Goal: Task Accomplishment & Management: Complete application form

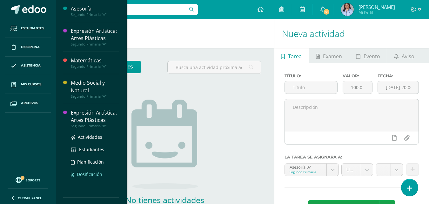
click at [91, 177] on span "Dosificación" at bounding box center [89, 174] width 25 height 6
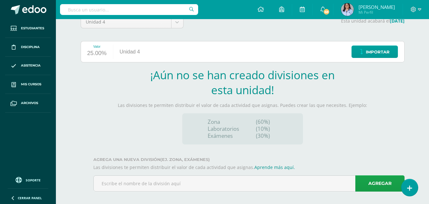
scroll to position [65, 0]
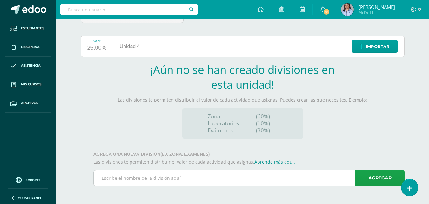
click at [114, 177] on input "text" at bounding box center [249, 178] width 311 height 16
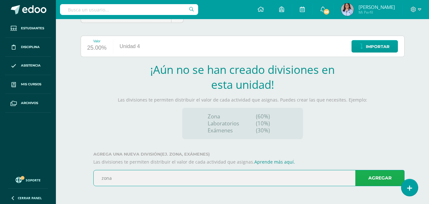
type input "zona"
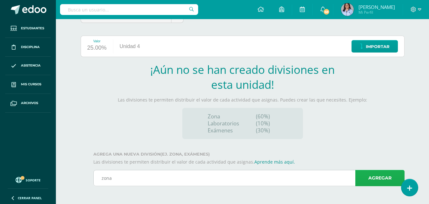
click at [369, 178] on link "Agregar" at bounding box center [379, 178] width 49 height 16
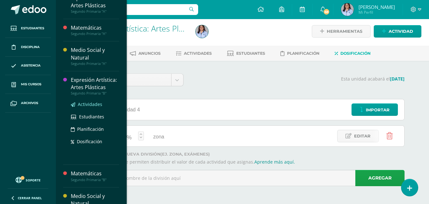
scroll to position [60, 0]
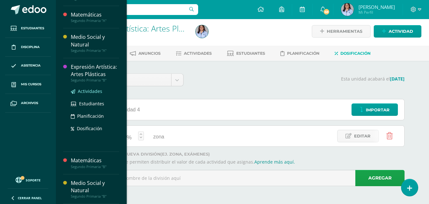
click at [95, 92] on span "Actividades" at bounding box center [90, 91] width 24 height 6
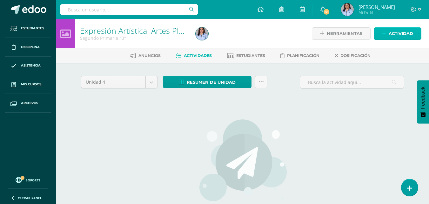
click at [400, 35] on span "Actividad" at bounding box center [401, 34] width 24 height 12
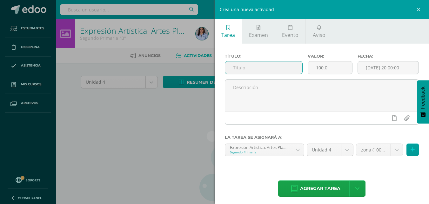
click at [257, 66] on input "text" at bounding box center [263, 67] width 77 height 12
type input "Sistema Solar"
click at [362, 69] on input "[DATE] 20:00:00" at bounding box center [388, 67] width 61 height 12
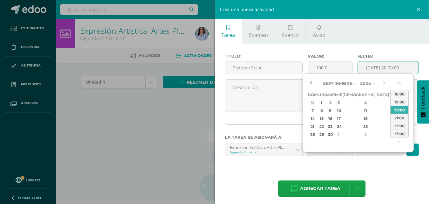
click at [311, 83] on button "button" at bounding box center [311, 83] width 6 height 10
click at [390, 125] on div "22" at bounding box center [393, 126] width 6 height 7
type input "2025-08-22 20:00"
click at [390, 128] on div "22" at bounding box center [393, 126] width 6 height 7
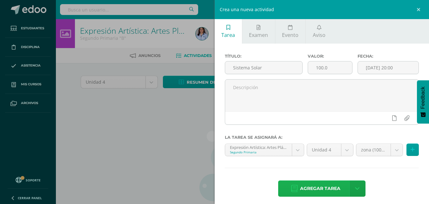
click at [336, 191] on span "Agregar tarea" at bounding box center [320, 188] width 40 height 16
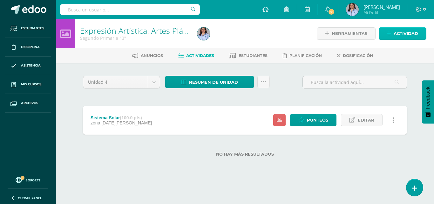
click at [396, 33] on span "Actividad" at bounding box center [405, 34] width 24 height 12
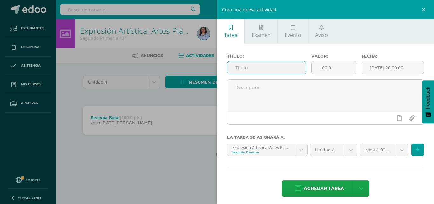
click at [268, 68] on input "text" at bounding box center [266, 67] width 78 height 12
type input "Símbolos patrios"
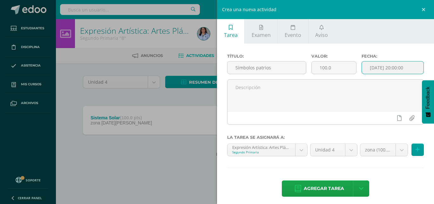
click at [366, 67] on input "[DATE] 20:00:00" at bounding box center [393, 67] width 62 height 12
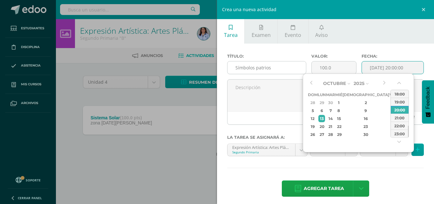
type input "2025-10-13 20:00"
click at [272, 67] on input "Símbolos patrios" at bounding box center [266, 67] width 78 height 12
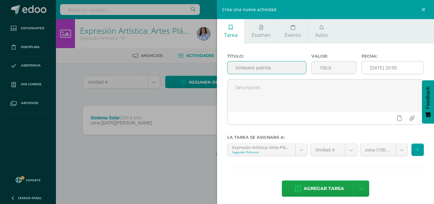
type input "Símbolos patrios"
click at [367, 68] on input "2025-10-13 20:00" at bounding box center [393, 67] width 62 height 12
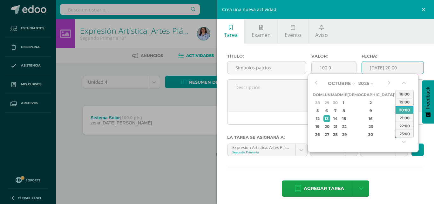
click at [395, 133] on div "31" at bounding box center [398, 134] width 6 height 7
click at [317, 82] on button "button" at bounding box center [315, 83] width 6 height 10
click at [395, 103] on div "5" at bounding box center [398, 102] width 6 height 7
type input "2025-09-05 20:00"
click at [341, 188] on span "Agregar tarea" at bounding box center [324, 188] width 40 height 16
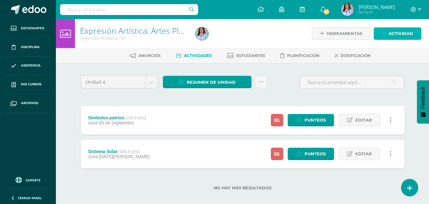
click at [398, 33] on span "Actividad" at bounding box center [401, 34] width 24 height 12
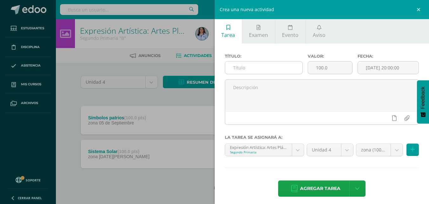
click at [262, 67] on input "text" at bounding box center [263, 67] width 77 height 12
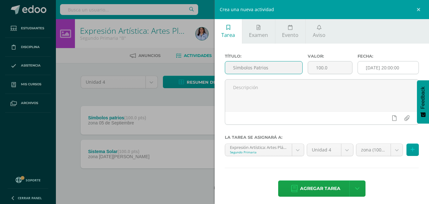
type input "Símbolos Patrios"
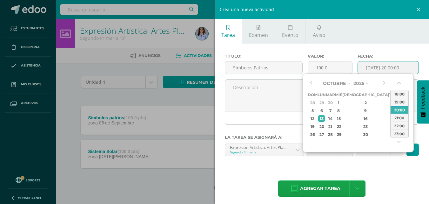
click at [362, 66] on input "[DATE] 20:00:00" at bounding box center [388, 67] width 61 height 12
click at [310, 82] on button "button" at bounding box center [311, 83] width 6 height 10
click at [390, 112] on div "12" at bounding box center [393, 110] width 6 height 7
type input "2025-09-12 20:00"
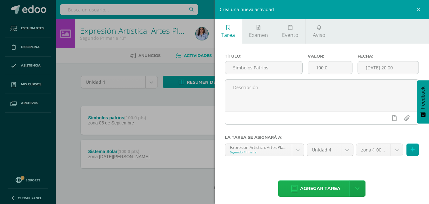
click at [327, 189] on span "Agregar tarea" at bounding box center [320, 188] width 40 height 16
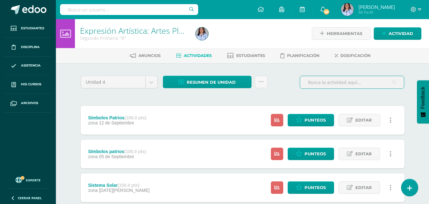
click at [315, 81] on input "text" at bounding box center [352, 82] width 104 height 12
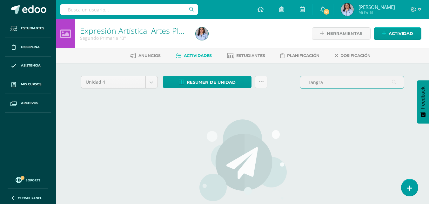
type input "Tangram"
drag, startPoint x: 326, startPoint y: 83, endPoint x: 307, endPoint y: 82, distance: 19.7
click at [307, 82] on input "Tangram" at bounding box center [352, 82] width 104 height 12
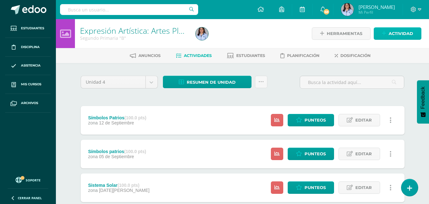
click at [393, 30] on span "Actividad" at bounding box center [401, 34] width 24 height 12
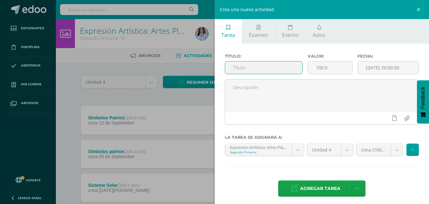
click at [256, 69] on input "text" at bounding box center [263, 67] width 77 height 12
type input "Tangram"
click at [362, 68] on input "[DATE] 20:00:00" at bounding box center [388, 67] width 61 height 12
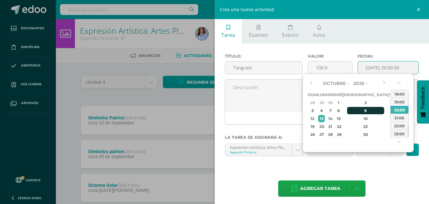
click at [358, 111] on div "9" at bounding box center [365, 110] width 37 height 7
type input "2025-10-09 20:00"
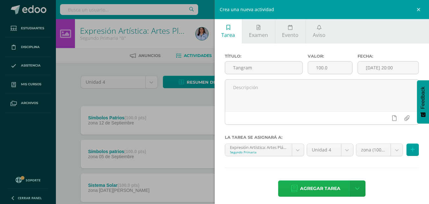
click at [322, 191] on span "Agregar tarea" at bounding box center [320, 188] width 40 height 16
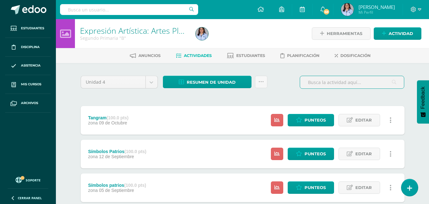
click at [344, 78] on input "text" at bounding box center [352, 82] width 104 height 12
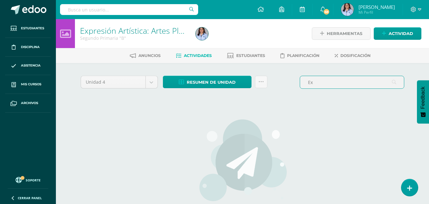
type input "E"
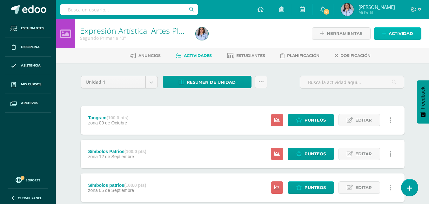
click at [387, 34] on link "Actividad" at bounding box center [398, 33] width 48 height 12
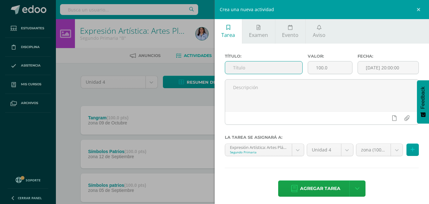
click at [244, 67] on input "text" at bounding box center [263, 67] width 77 height 12
type input "Exposición Puntillismo"
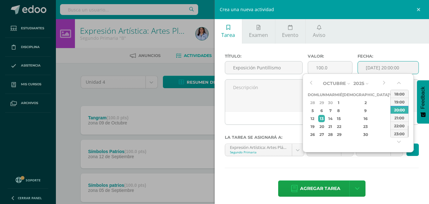
click at [363, 66] on input "[DATE] 20:00:00" at bounding box center [388, 67] width 61 height 12
click at [390, 101] on div "3" at bounding box center [393, 102] width 6 height 7
click at [359, 100] on div "2" at bounding box center [365, 102] width 37 height 7
type input "2025-10-02 20:00"
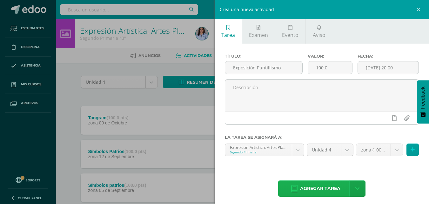
click at [339, 188] on link "Agregar tarea" at bounding box center [315, 188] width 75 height 16
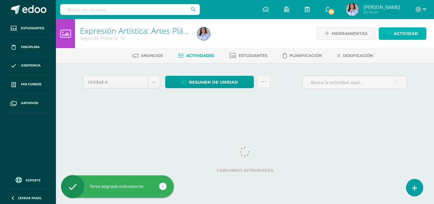
click at [397, 29] on span "Actividad" at bounding box center [405, 34] width 24 height 12
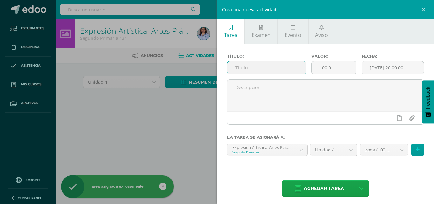
click at [252, 68] on input "text" at bounding box center [266, 67] width 78 height 12
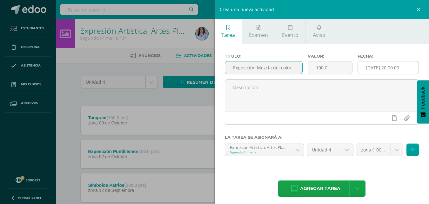
type input "Exposición Mezcla del color"
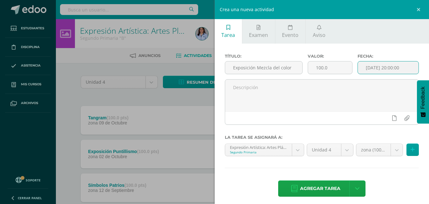
click at [361, 68] on input "[DATE] 20:00:00" at bounding box center [388, 67] width 61 height 12
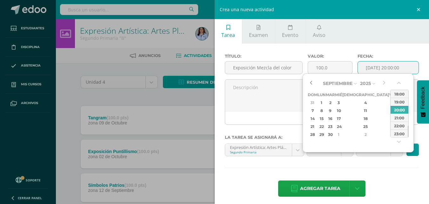
click at [311, 82] on button "button" at bounding box center [311, 83] width 6 height 10
click at [390, 127] on div "26" at bounding box center [393, 126] width 6 height 7
type input "2025-09-26 20:00"
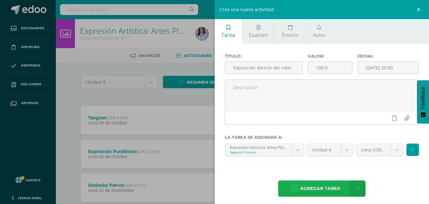
click at [323, 190] on span "Agregar tarea" at bounding box center [320, 188] width 40 height 16
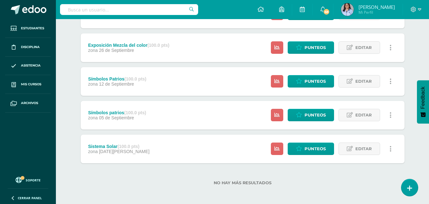
scroll to position [141, 0]
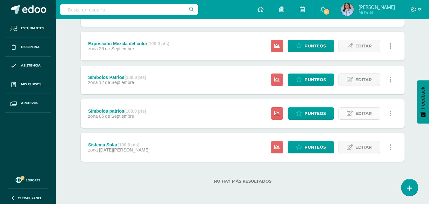
click at [359, 113] on span "Editar" at bounding box center [363, 113] width 17 height 12
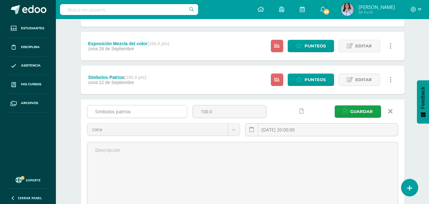
click at [116, 112] on input "Símbolos patrios" at bounding box center [137, 111] width 100 height 12
click at [131, 108] on input "Símbolos Patrios" at bounding box center [137, 111] width 100 height 12
type input "[PERSON_NAME] (técnica papel de china)"
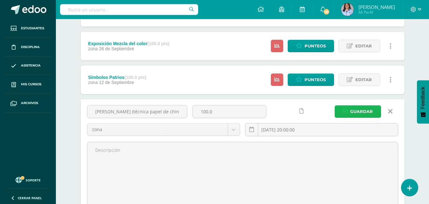
click at [361, 112] on span "Guardar" at bounding box center [361, 111] width 23 height 12
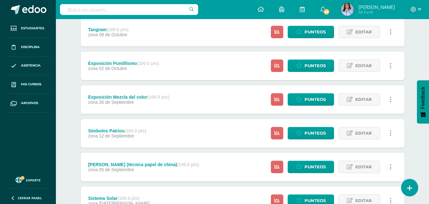
scroll to position [95, 0]
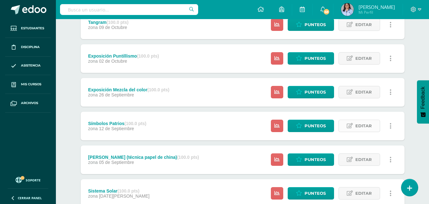
click at [366, 128] on span "Editar" at bounding box center [363, 126] width 17 height 12
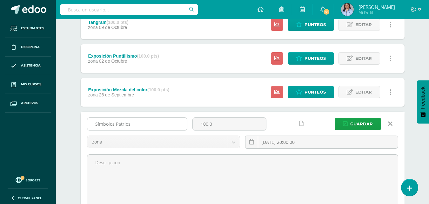
click at [133, 123] on input "Símbolos Patrios" at bounding box center [137, 124] width 100 height 12
type input "Símbolos Patrios ( técnicas de marcador)"
click at [362, 124] on span "Guardar" at bounding box center [361, 124] width 23 height 12
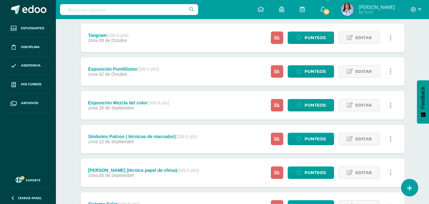
scroll to position [141, 0]
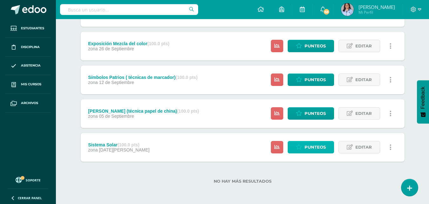
click at [311, 148] on span "Punteos" at bounding box center [315, 147] width 21 height 12
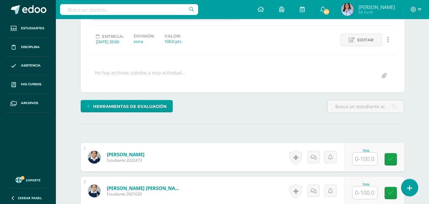
scroll to position [96, 0]
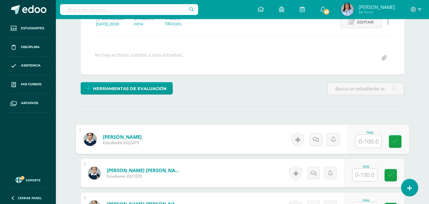
click at [364, 141] on input "text" at bounding box center [368, 141] width 25 height 13
type input "95"
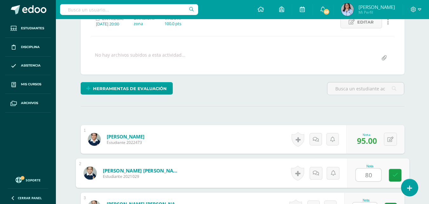
type input "80"
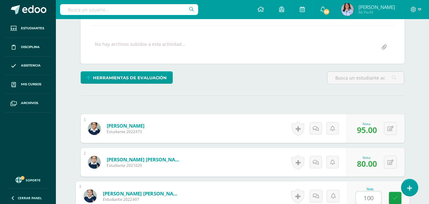
type input "100"
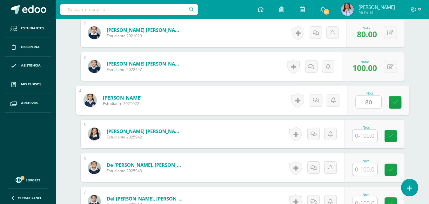
type input "80"
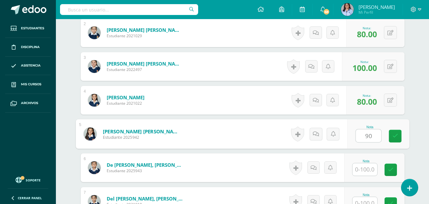
type input "90"
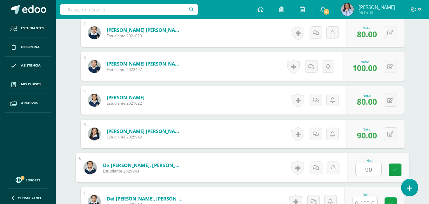
type input "90"
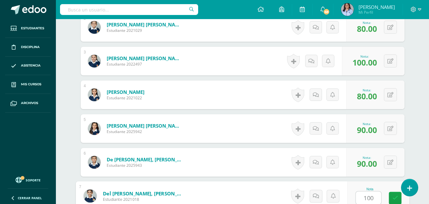
type input "100"
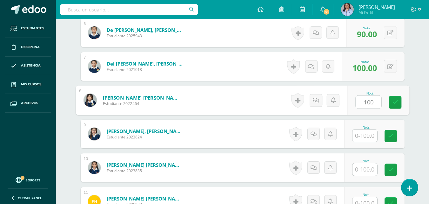
type input "100"
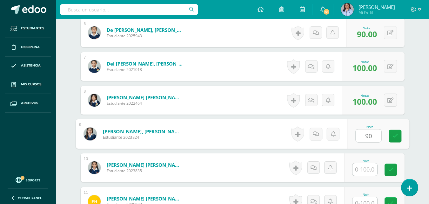
type input "90"
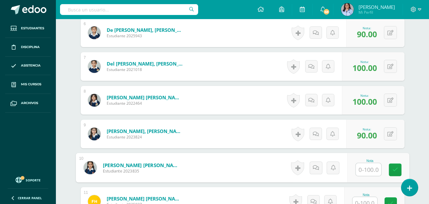
type input "0"
type input "80"
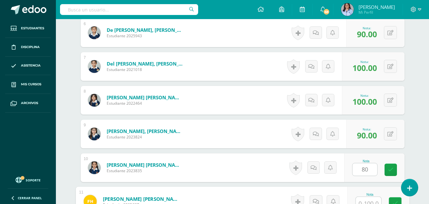
scroll to position [376, 0]
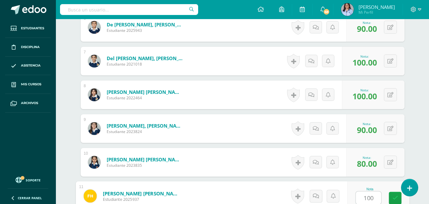
type input "100"
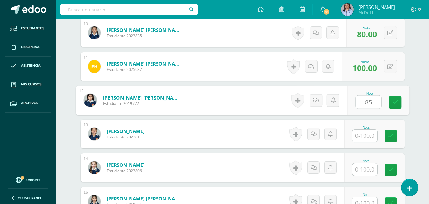
type input "85"
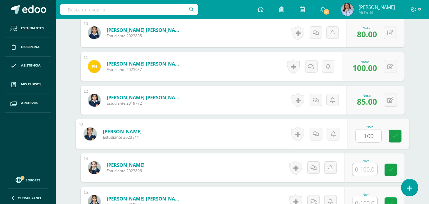
type input "100"
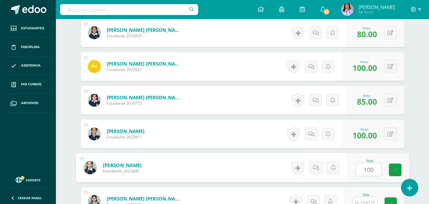
type input "100"
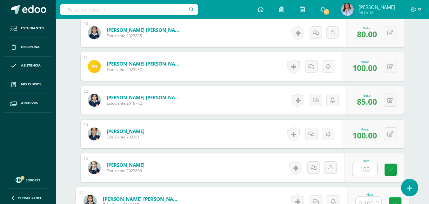
scroll to position [511, 0]
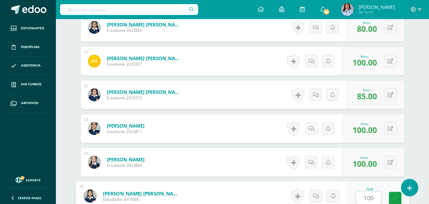
type input "100"
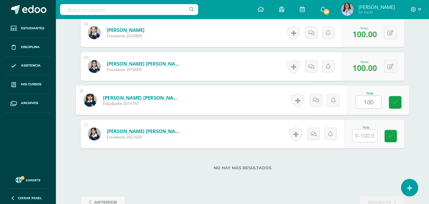
type input "100"
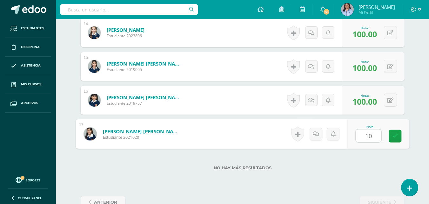
type input "100"
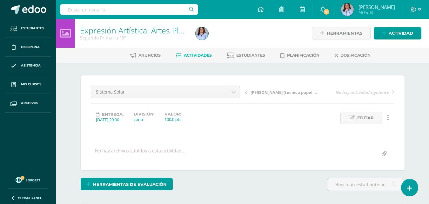
scroll to position [0, 0]
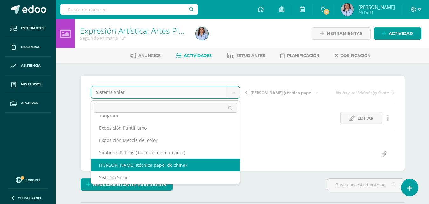
scroll to position [11, 0]
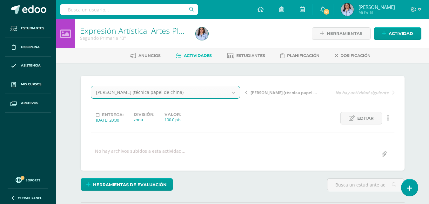
select select "/dashboard/teacher/grade-activity/130661/"
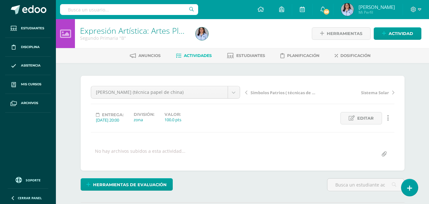
scroll to position [86, 0]
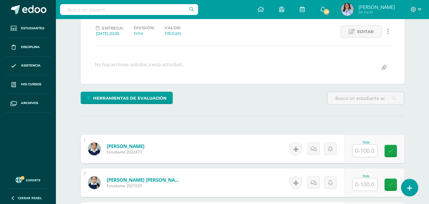
click at [365, 150] on input "text" at bounding box center [365, 150] width 25 height 12
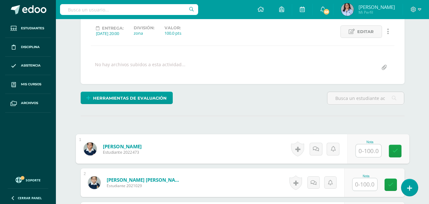
scroll to position [87, 0]
type input "100"
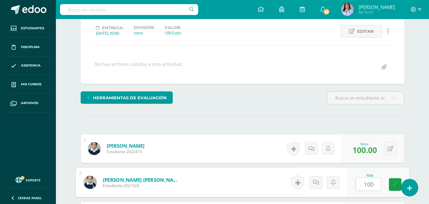
type input "100"
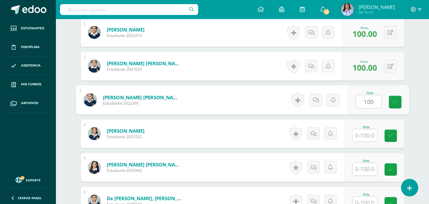
type input "100"
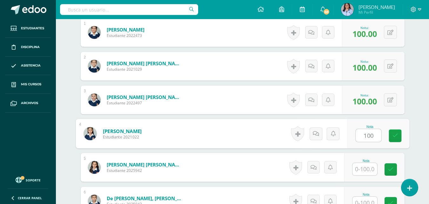
type input "100"
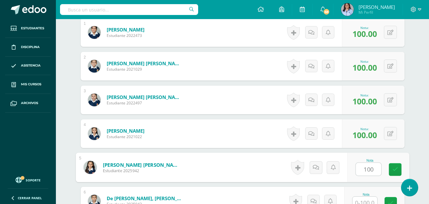
type input "100"
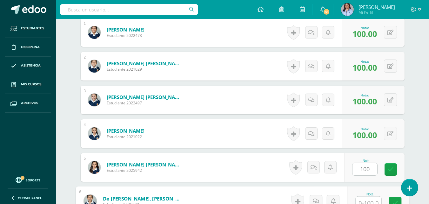
scroll to position [208, 0]
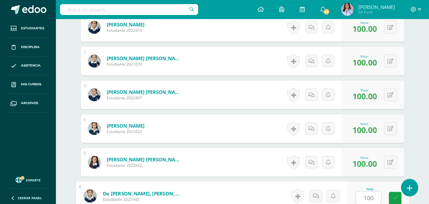
type input "100"
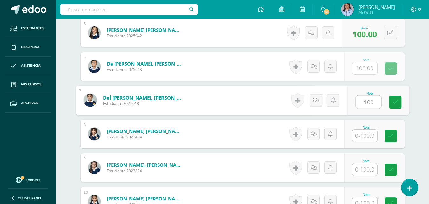
type input "100"
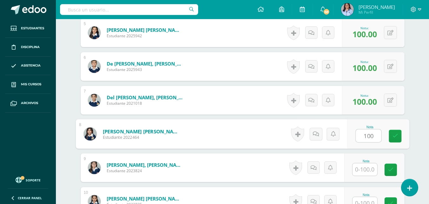
type input "100"
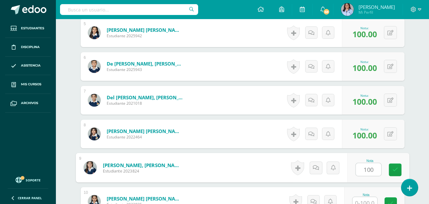
type input "100"
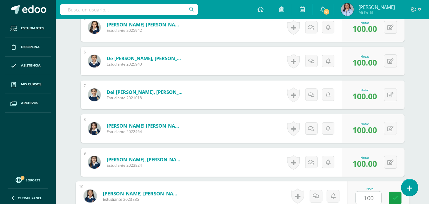
type input "100"
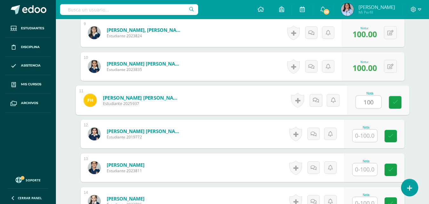
type input "100"
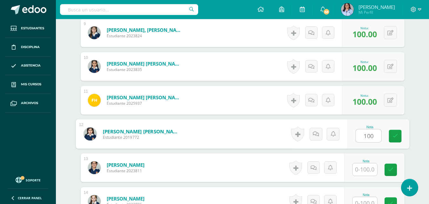
type input "100"
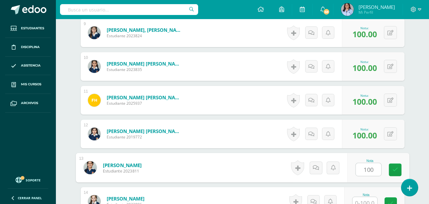
type input "100"
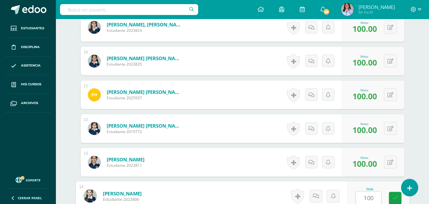
type input "100"
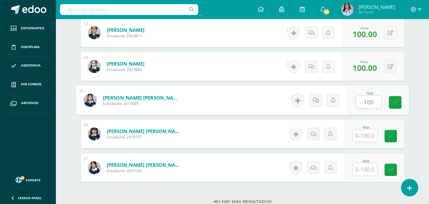
type input "100"
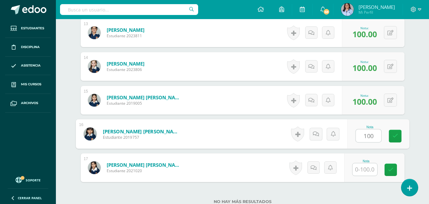
type input "100"
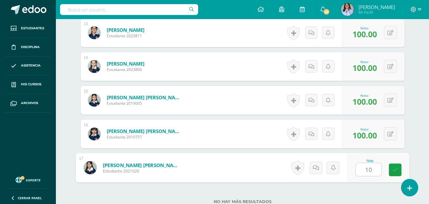
type input "100"
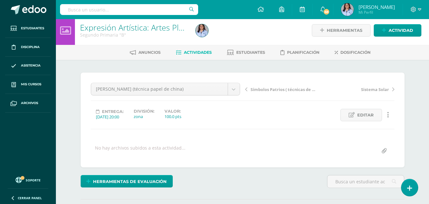
scroll to position [0, 0]
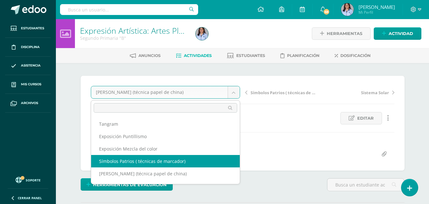
select select "/dashboard/teacher/grade-activity/130662/"
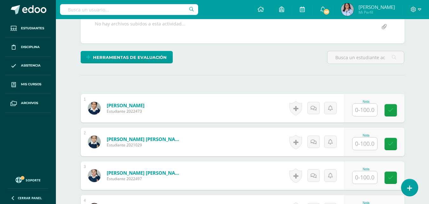
scroll to position [127, 0]
click at [365, 107] on input "text" at bounding box center [365, 109] width 25 height 12
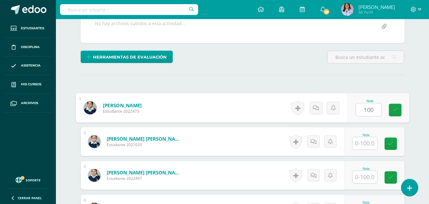
type input "100"
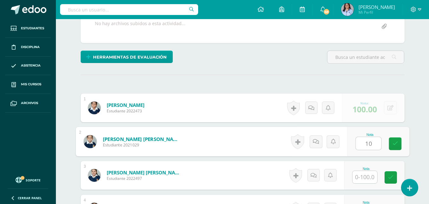
scroll to position [128, 0]
type input "100"
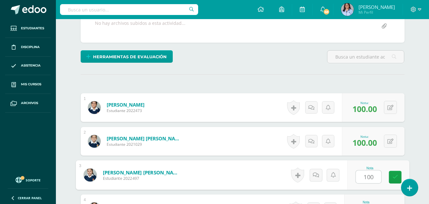
type input "100"
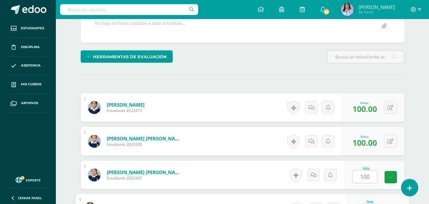
scroll to position [236, 0]
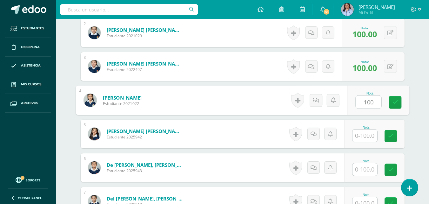
type input "100"
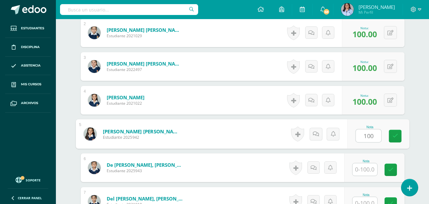
type input "100"
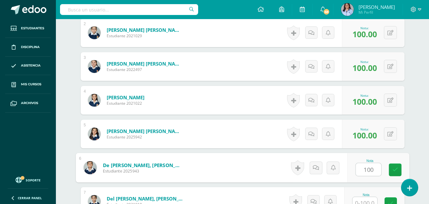
type input "100"
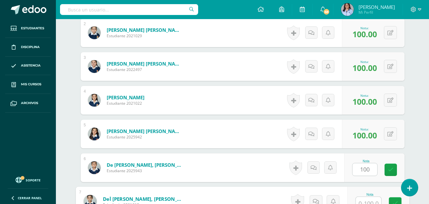
scroll to position [241, 0]
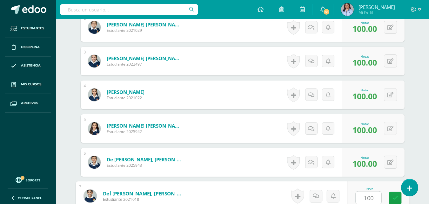
type input "100"
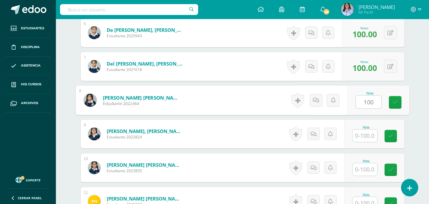
type input "100"
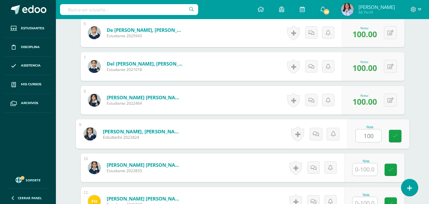
type input "100"
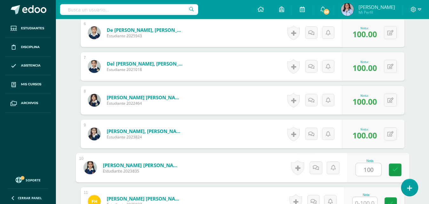
type input "100"
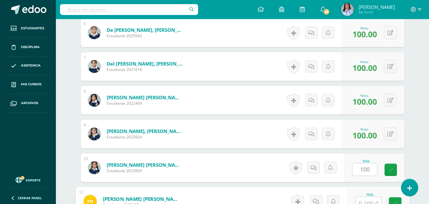
scroll to position [376, 0]
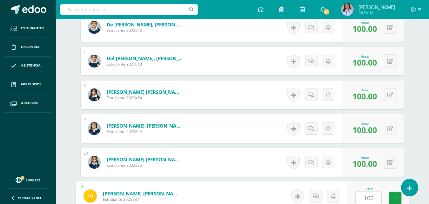
type input "100"
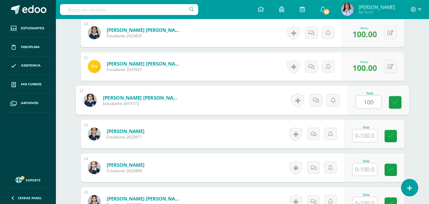
type input "100"
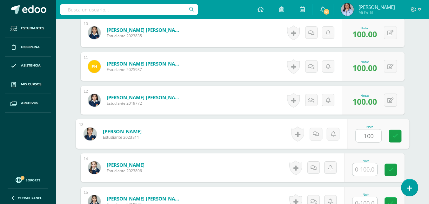
type input "100"
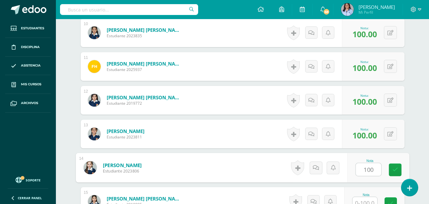
type input "100"
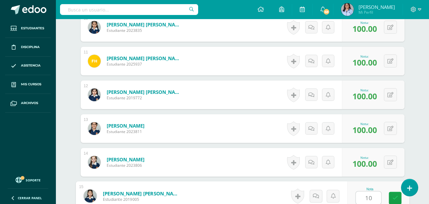
type input "10"
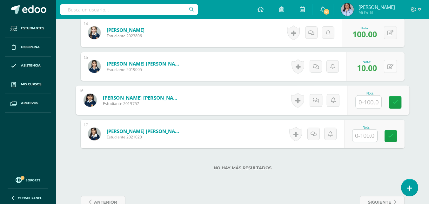
click at [393, 65] on icon at bounding box center [390, 66] width 6 height 5
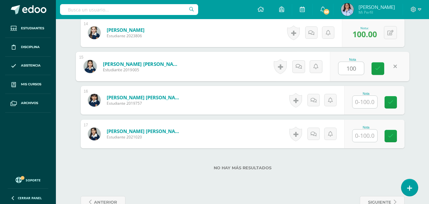
type input "100"
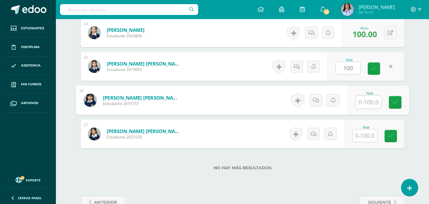
click at [361, 104] on input "text" at bounding box center [368, 102] width 25 height 13
type input "100"
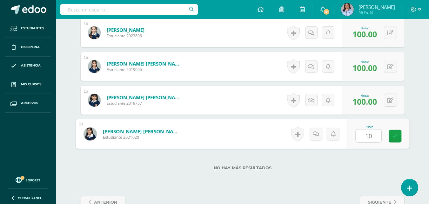
type input "100"
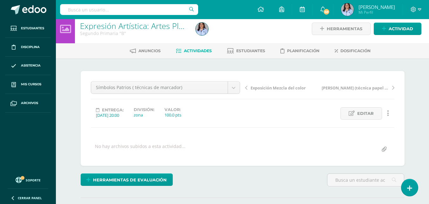
scroll to position [0, 0]
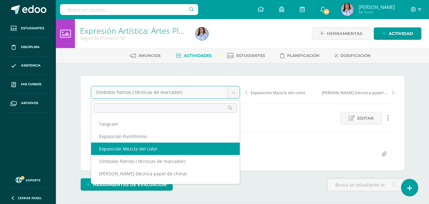
select select "/dashboard/teacher/grade-activity/130667/"
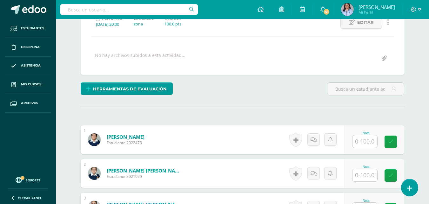
scroll to position [96, 0]
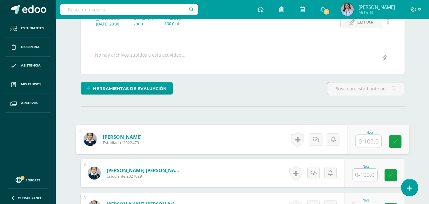
click at [361, 138] on input "text" at bounding box center [368, 141] width 25 height 13
type input "100"
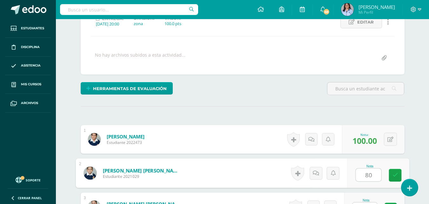
type input "80"
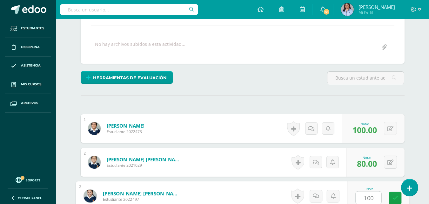
type input "100"
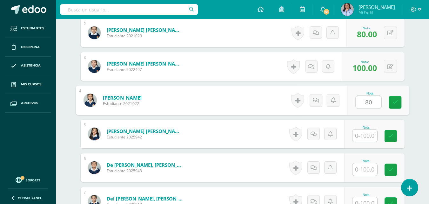
type input "80"
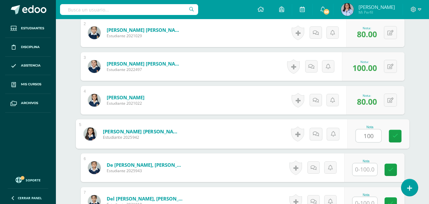
type input "100"
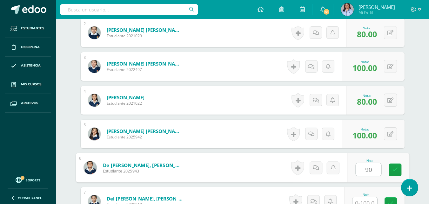
type input "90"
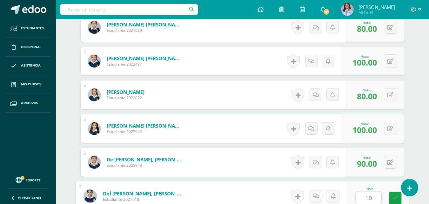
type input "10"
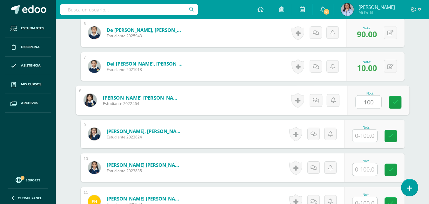
type input "100"
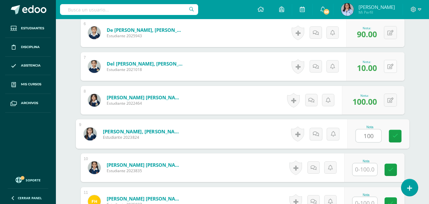
type input "100"
click at [393, 66] on icon at bounding box center [390, 66] width 6 height 5
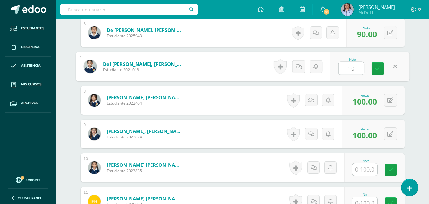
type input "100"
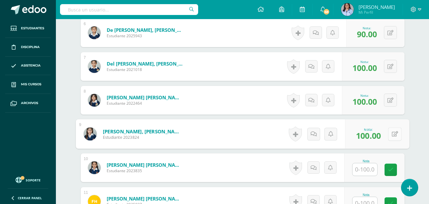
click at [389, 132] on button at bounding box center [394, 133] width 13 height 13
type input "90"
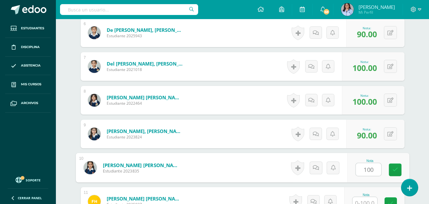
type input "100"
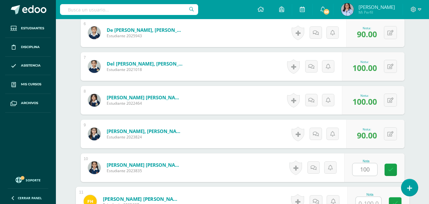
scroll to position [376, 0]
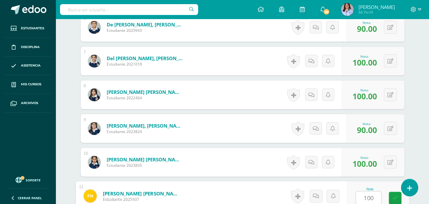
type input "100"
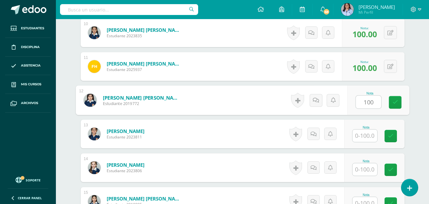
type input "100"
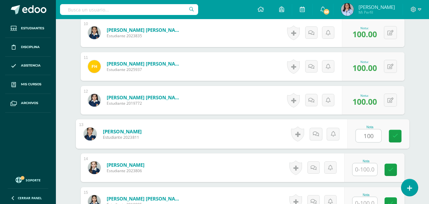
type input "100"
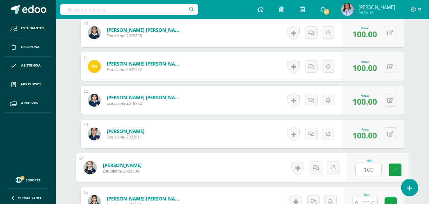
type input "100"
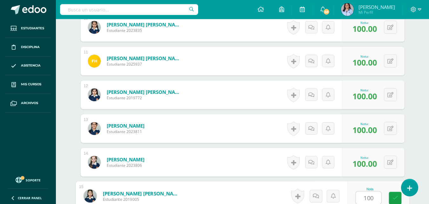
type input "100"
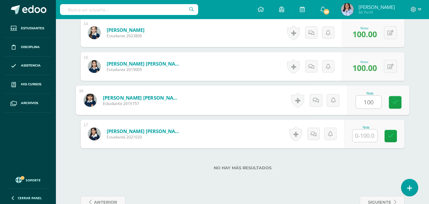
type input "100"
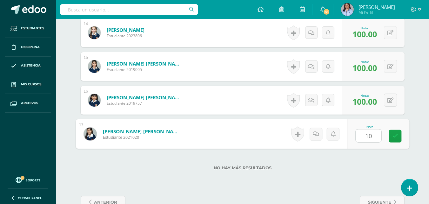
type input "100"
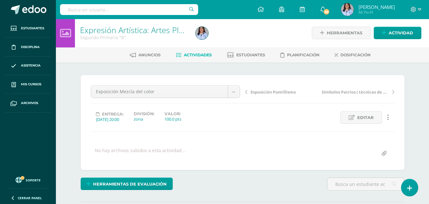
scroll to position [0, 0]
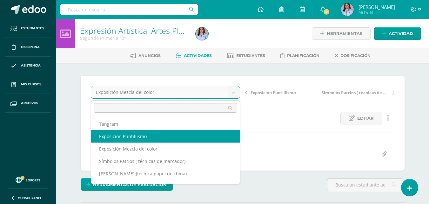
select select "/dashboard/teacher/grade-activity/130665/"
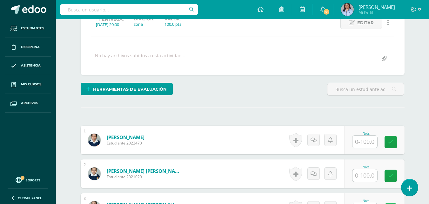
scroll to position [96, 0]
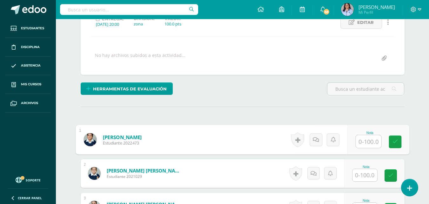
click at [359, 138] on input "text" at bounding box center [368, 141] width 25 height 13
type input "100"
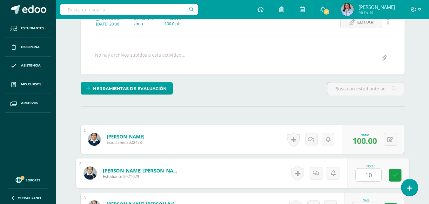
type input "1"
type input "80"
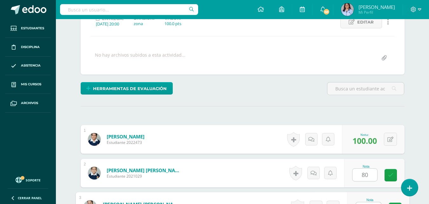
scroll to position [107, 0]
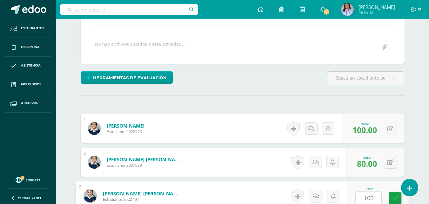
type input "100"
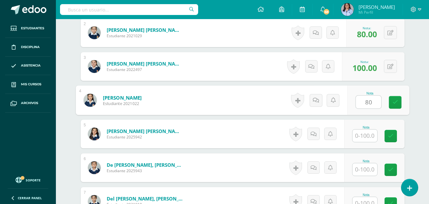
type input "80"
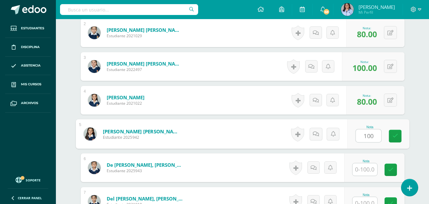
type input "100"
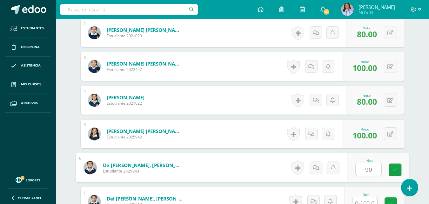
type input "90"
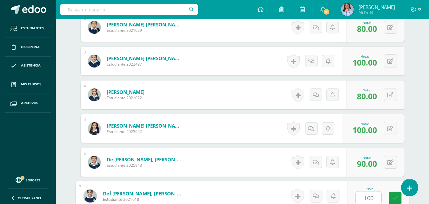
type input "100"
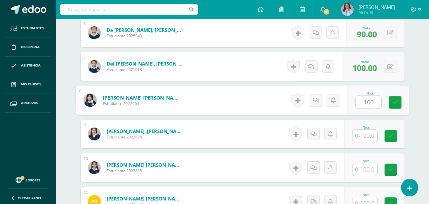
type input "100"
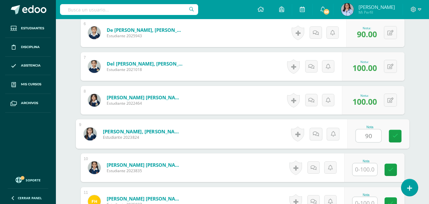
type input "90"
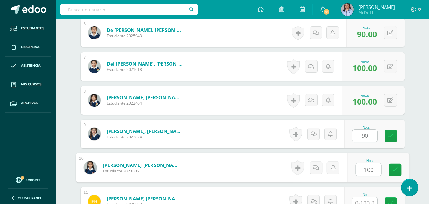
type input "100"
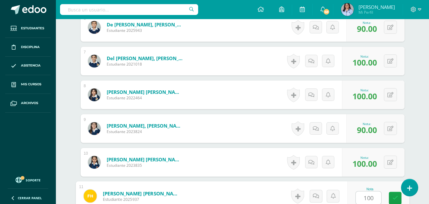
type input "100"
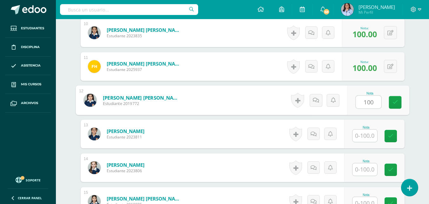
type input "100"
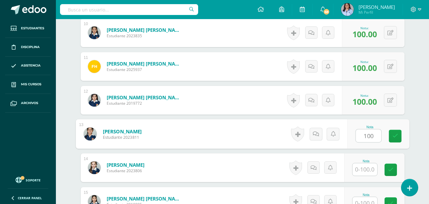
type input "100"
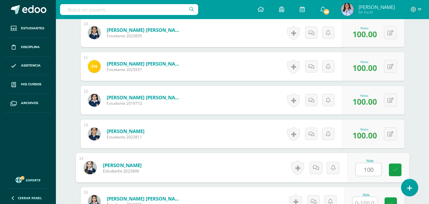
type input "100"
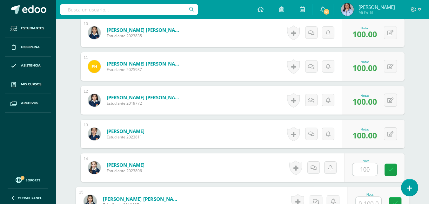
scroll to position [511, 0]
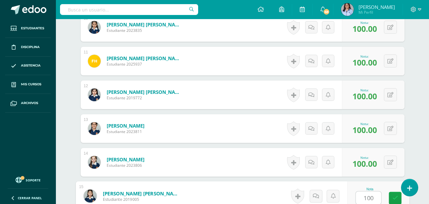
type input "100"
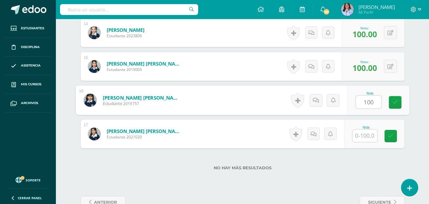
type input "100"
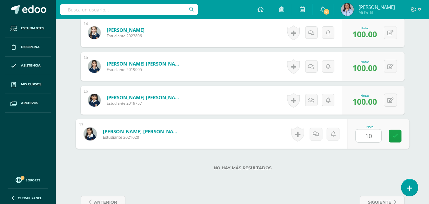
type input "100"
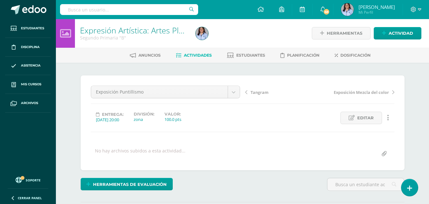
scroll to position [0, 0]
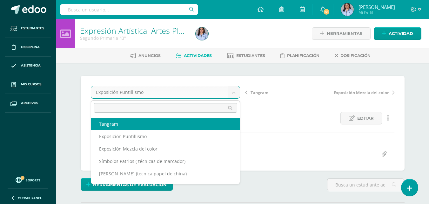
select select "/dashboard/teacher/grade-activity/130664/"
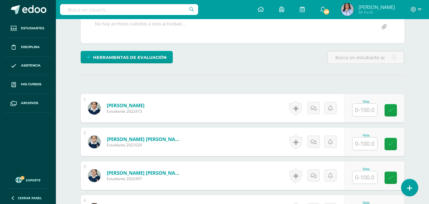
scroll to position [127, 0]
click at [364, 108] on input "text" at bounding box center [365, 109] width 25 height 12
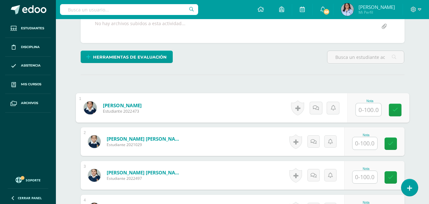
type input "8"
type input "90"
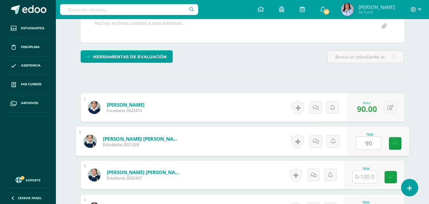
type input "90"
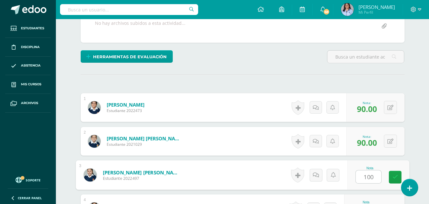
type input "100"
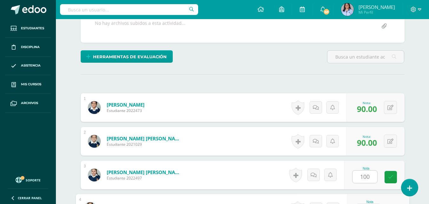
scroll to position [236, 0]
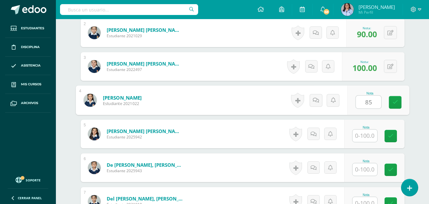
type input "85"
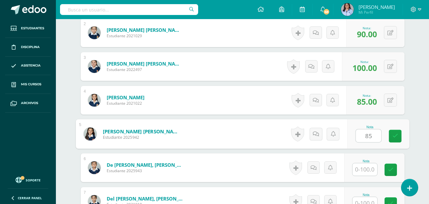
type input "85"
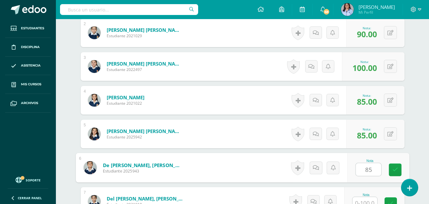
type input "85"
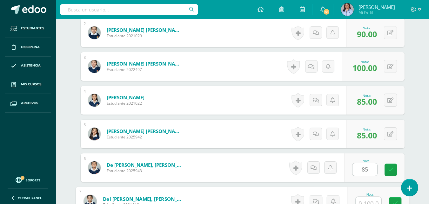
scroll to position [241, 0]
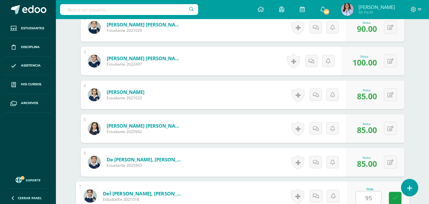
type input "95"
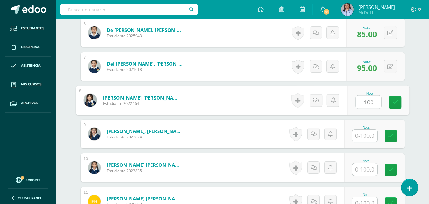
type input "100"
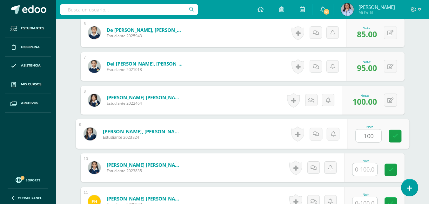
type input "100"
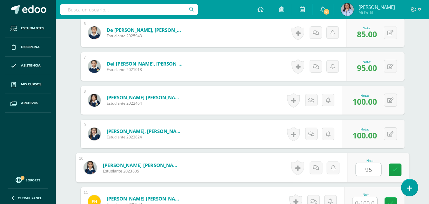
type input "95"
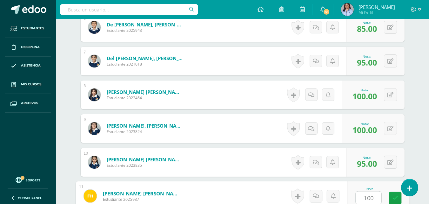
type input "100"
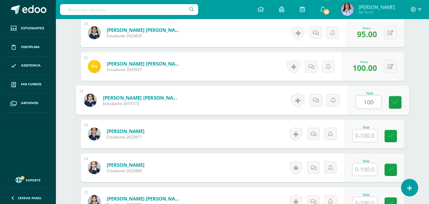
type input "100"
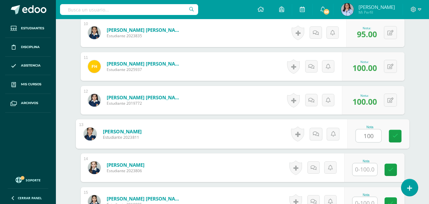
type input "100"
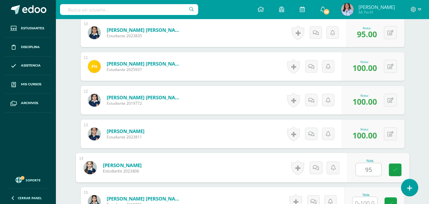
type input "95"
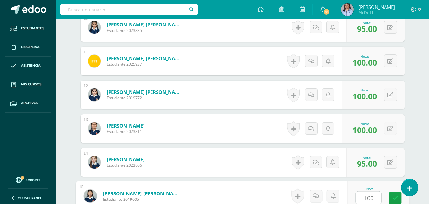
type input "100"
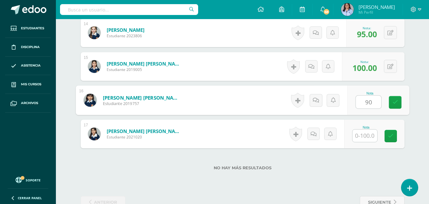
type input "90"
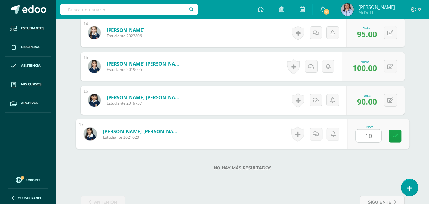
type input "100"
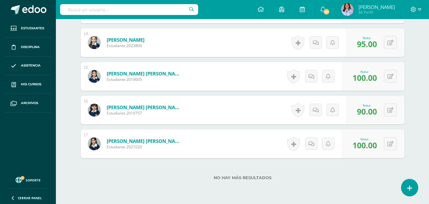
scroll to position [657, 0]
